Goal: Entertainment & Leisure: Consume media (video, audio)

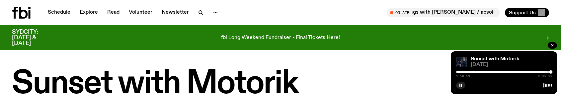
click at [481, 70] on div "1:58:53 2:00:00" at bounding box center [504, 74] width 96 height 8
click at [487, 72] on div at bounding box center [503, 71] width 96 height 1
click at [464, 71] on div at bounding box center [440, 71] width 96 height 1
click at [468, 72] on div at bounding box center [504, 71] width 96 height 1
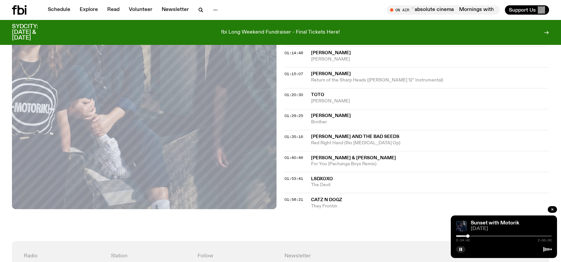
scroll to position [346, 0]
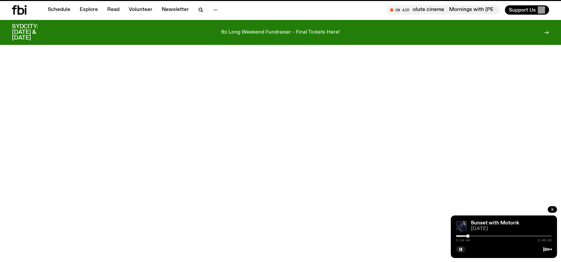
scroll to position [360, 0]
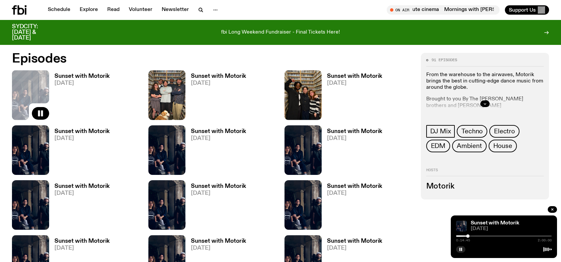
click at [203, 76] on h3 "Sunset with Motorik" at bounding box center [218, 76] width 55 height 6
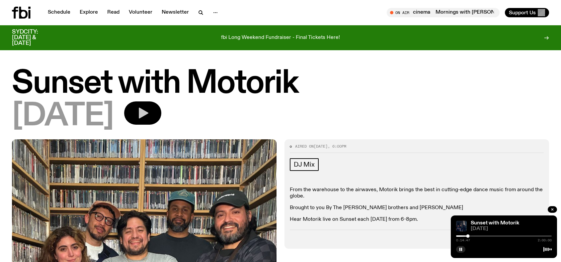
click at [148, 97] on icon "button" at bounding box center [144, 113] width 10 height 11
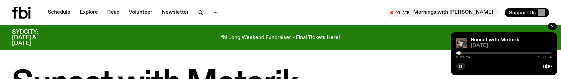
click at [463, 52] on div at bounding box center [504, 52] width 96 height 1
click at [460, 67] on icon "button" at bounding box center [461, 66] width 4 height 4
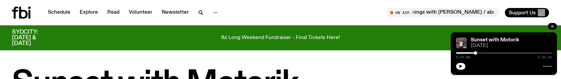
drag, startPoint x: 462, startPoint y: 67, endPoint x: 452, endPoint y: 56, distance: 14.6
click at [462, 67] on icon "button" at bounding box center [461, 66] width 4 height 4
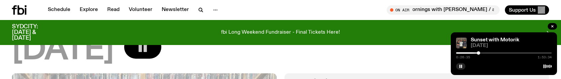
scroll to position [63, 0]
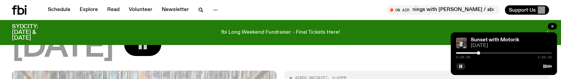
click at [483, 52] on div at bounding box center [504, 52] width 96 height 1
click at [459, 65] on icon "button" at bounding box center [461, 66] width 4 height 4
